Goal: Task Accomplishment & Management: Manage account settings

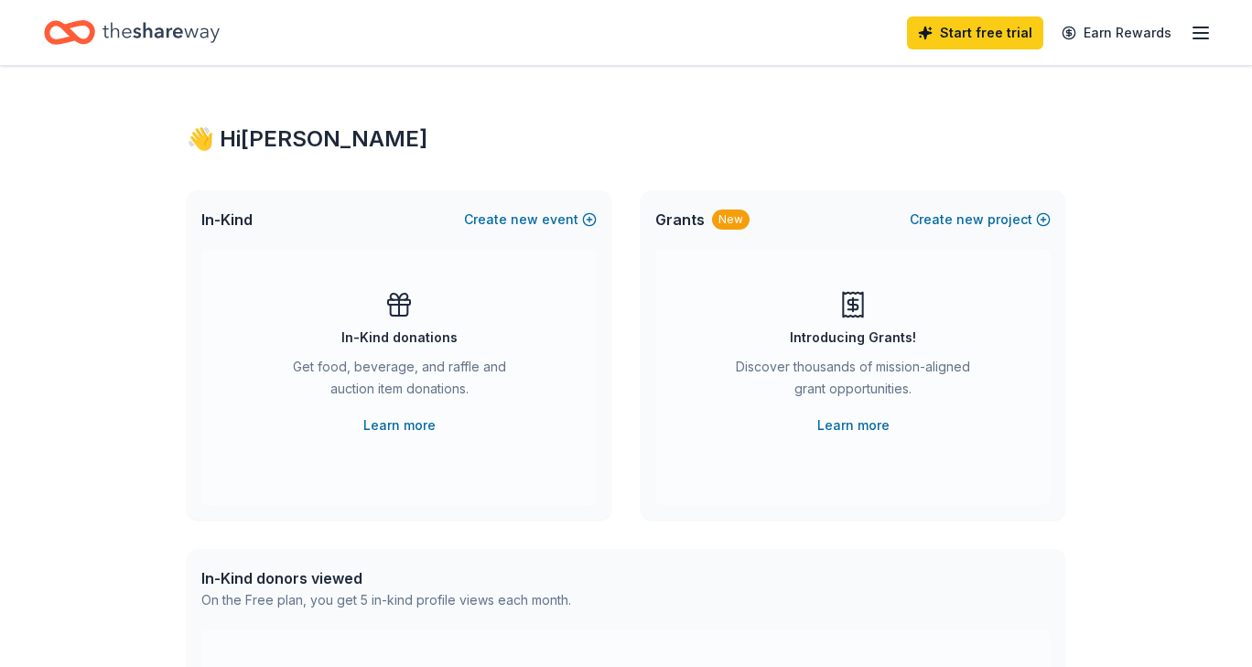
click at [1199, 38] on line "button" at bounding box center [1200, 38] width 15 height 0
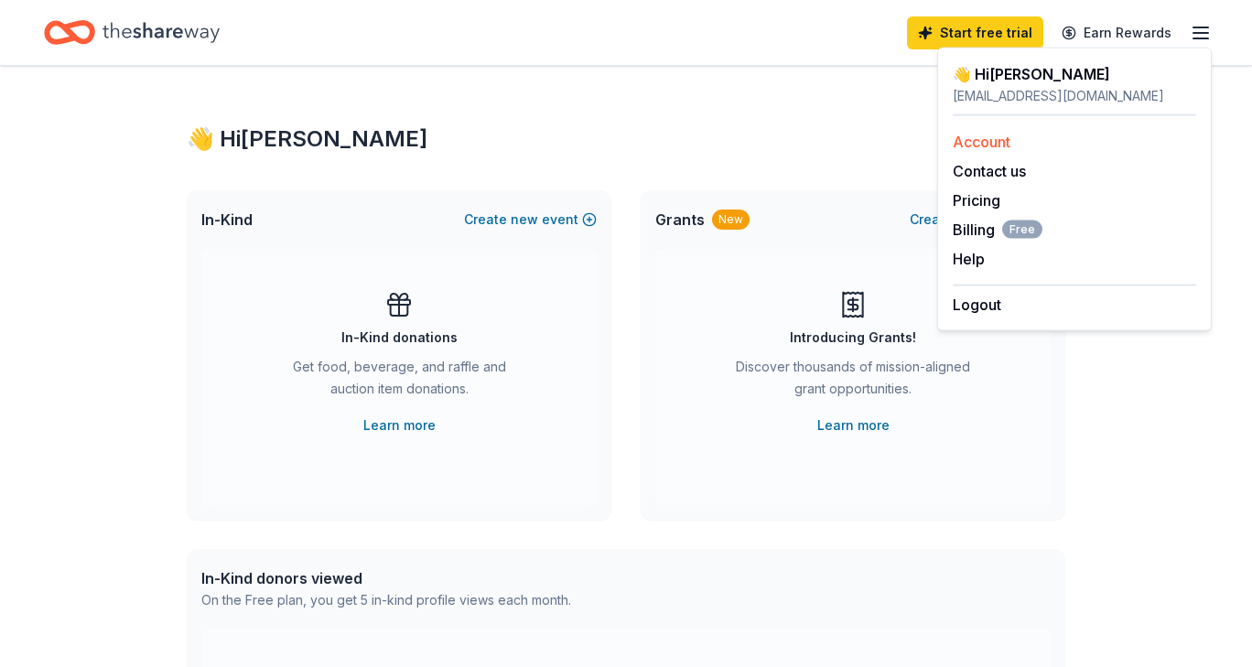
click at [989, 142] on link "Account" at bounding box center [982, 142] width 58 height 18
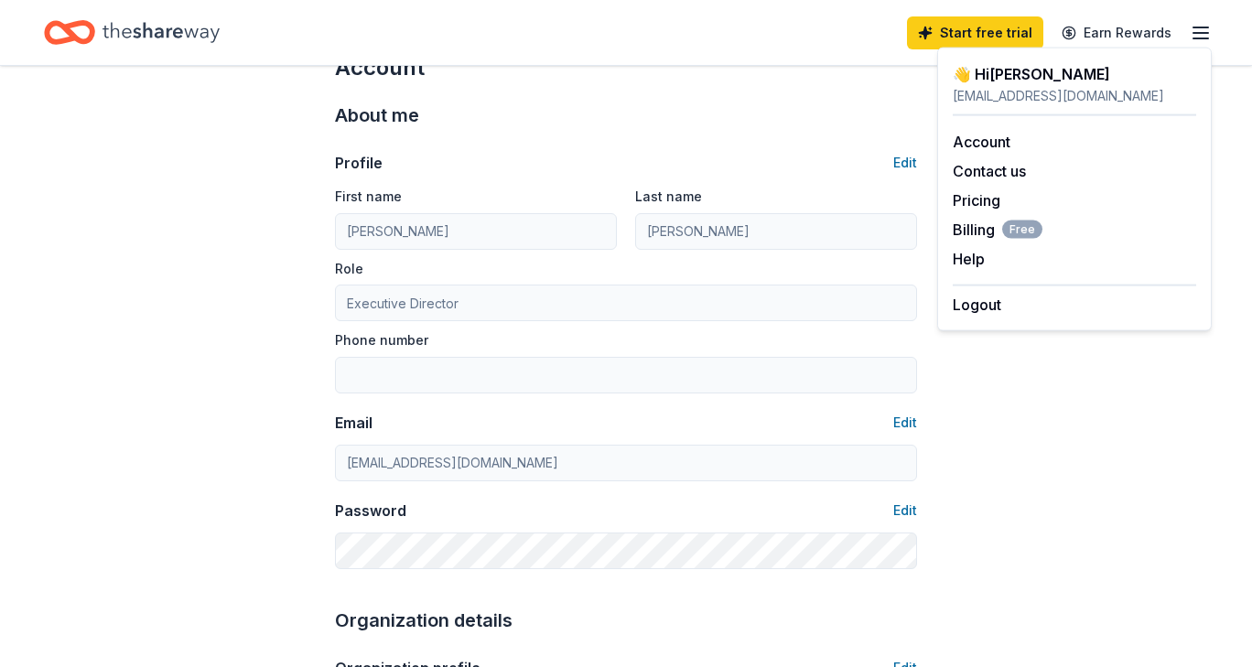
scroll to position [60, 0]
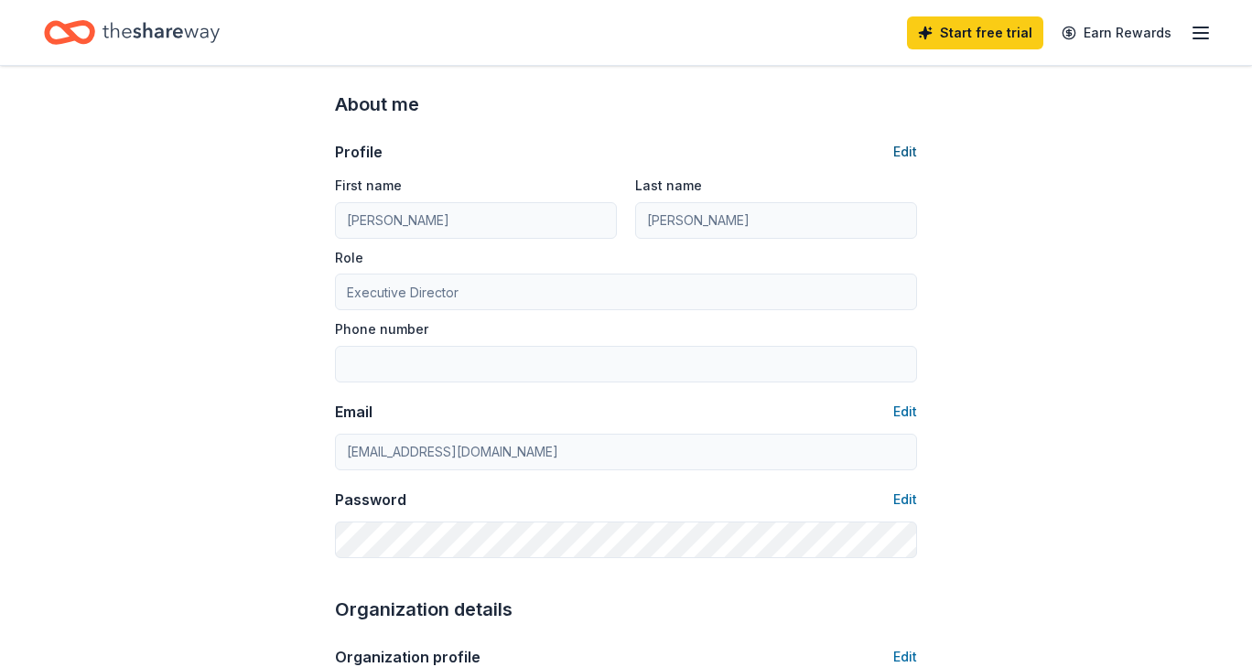
click at [905, 153] on button "Edit" at bounding box center [905, 152] width 24 height 22
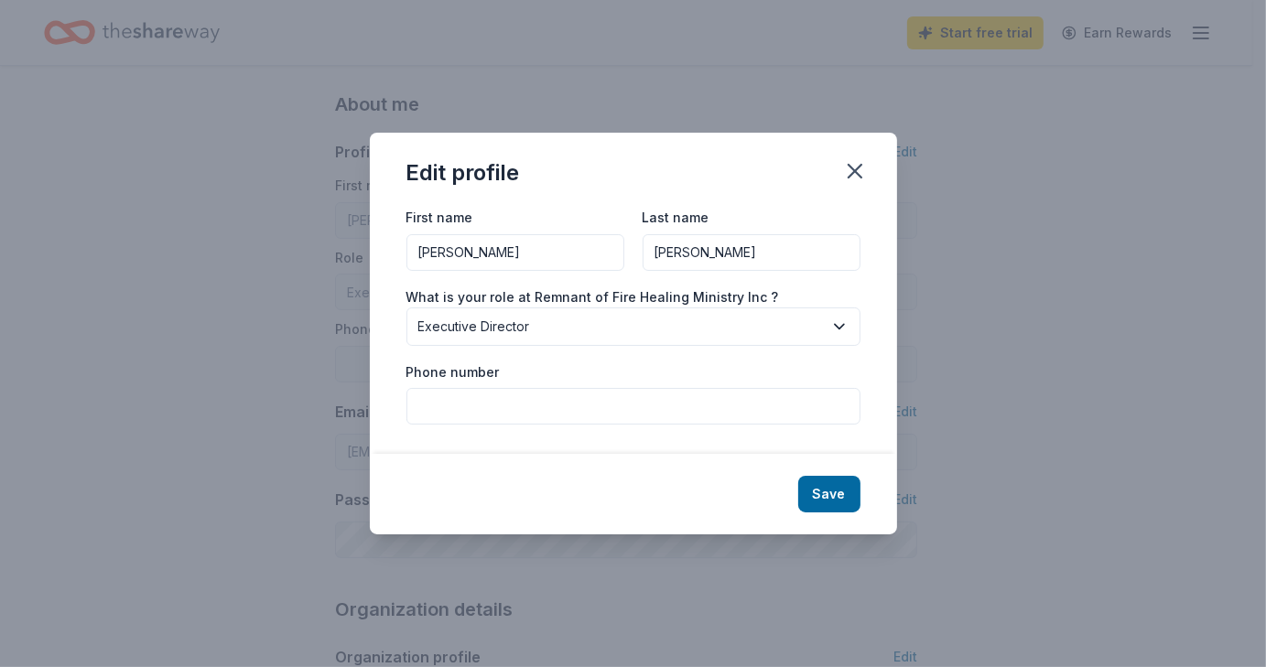
click at [549, 414] on input "Phone number" at bounding box center [633, 406] width 454 height 37
type input "6462792520"
click at [831, 498] on button "Save" at bounding box center [829, 494] width 62 height 37
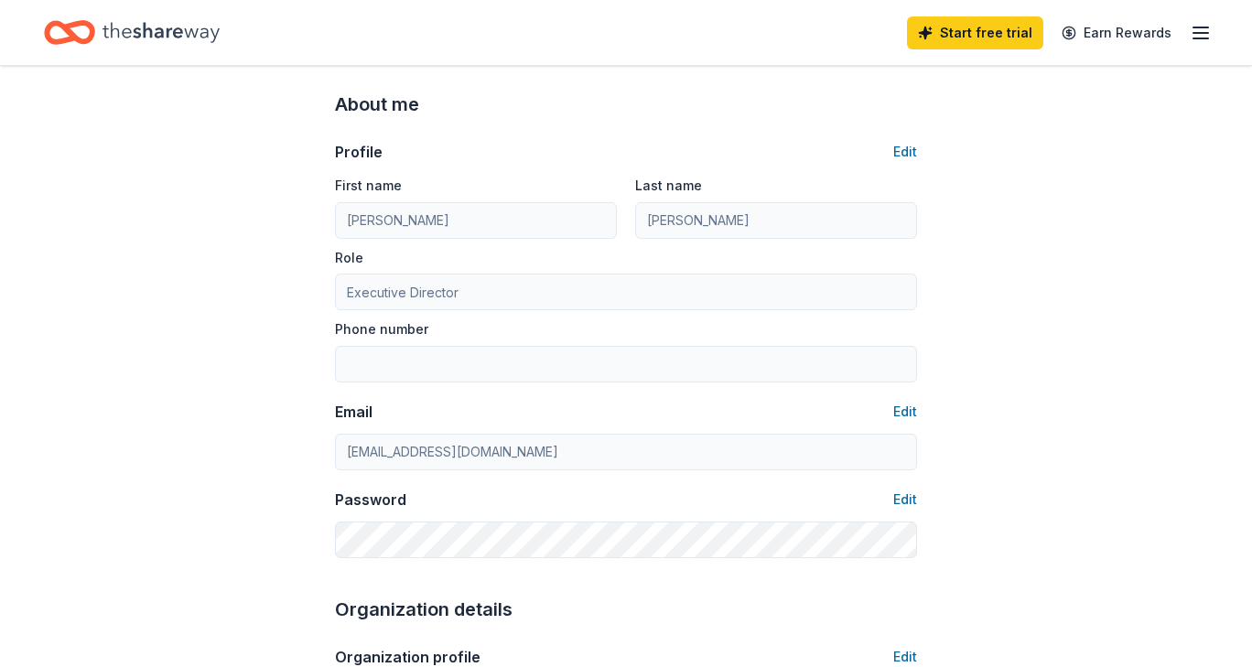
type input "6462792520"
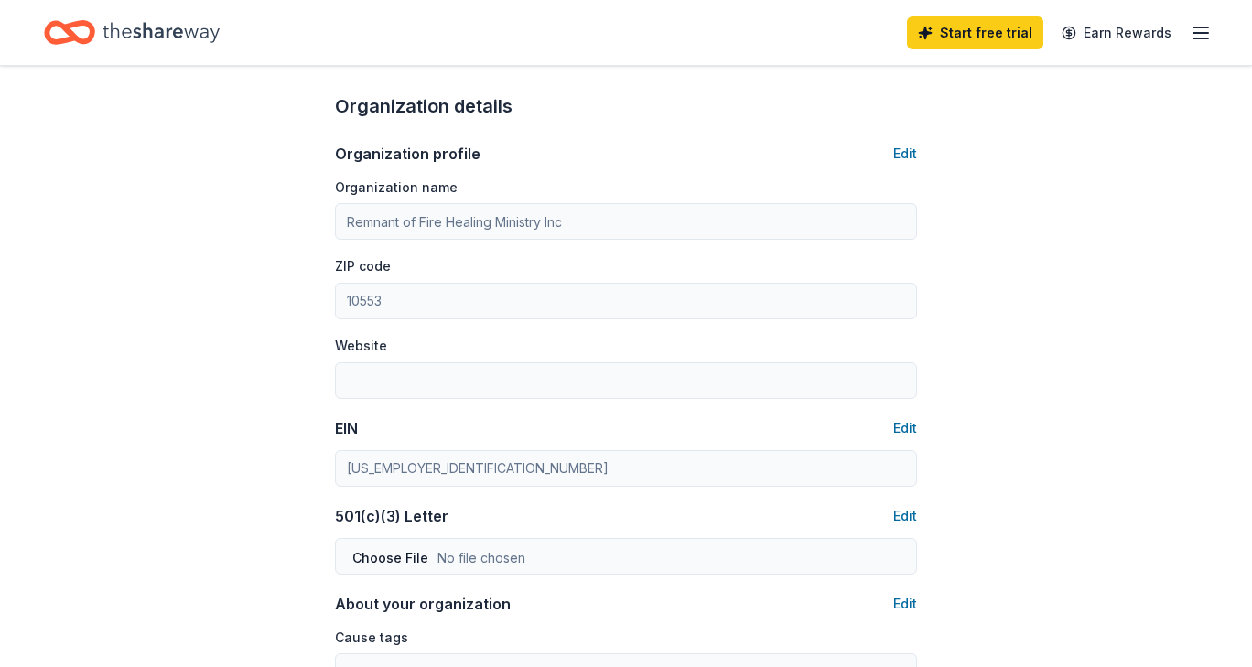
scroll to position [549, 0]
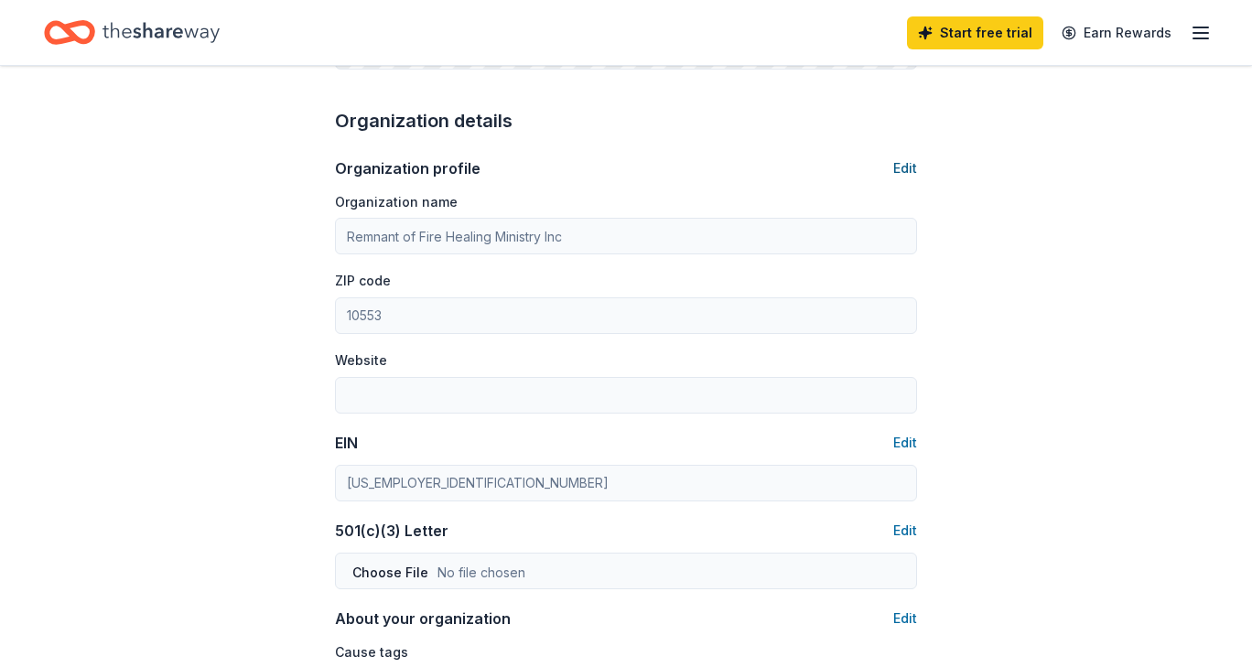
click at [906, 167] on button "Edit" at bounding box center [905, 168] width 24 height 22
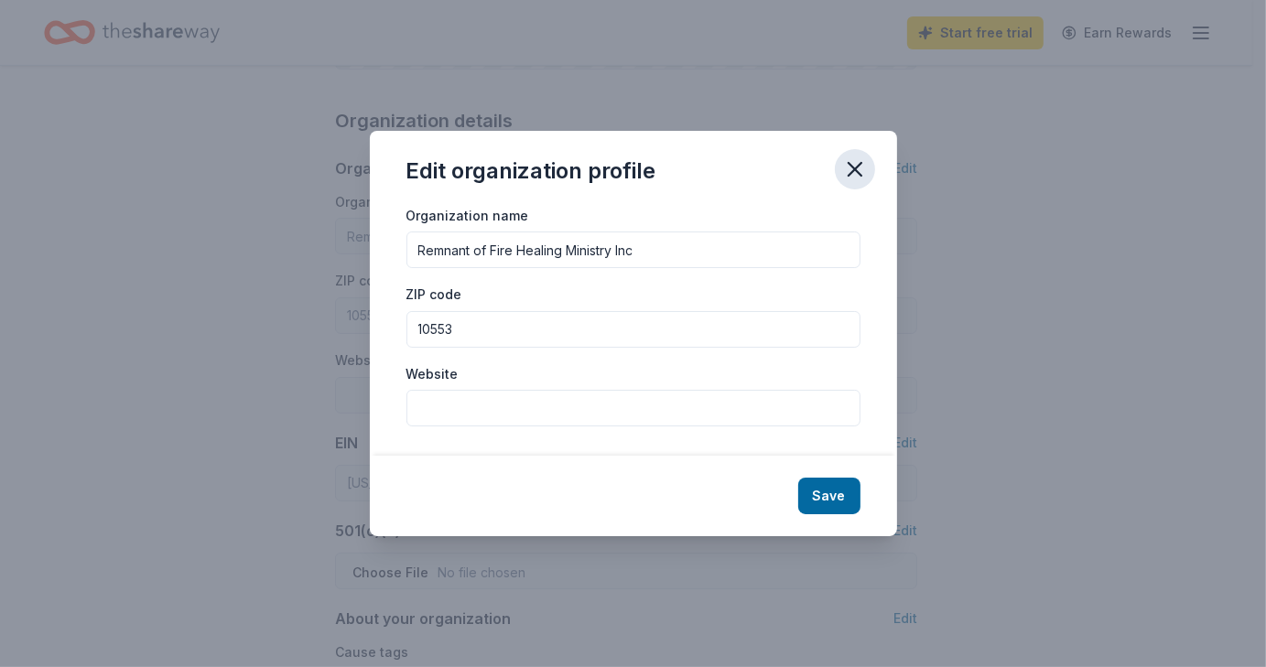
click at [853, 164] on icon "button" at bounding box center [855, 169] width 26 height 26
